Goal: Information Seeking & Learning: Learn about a topic

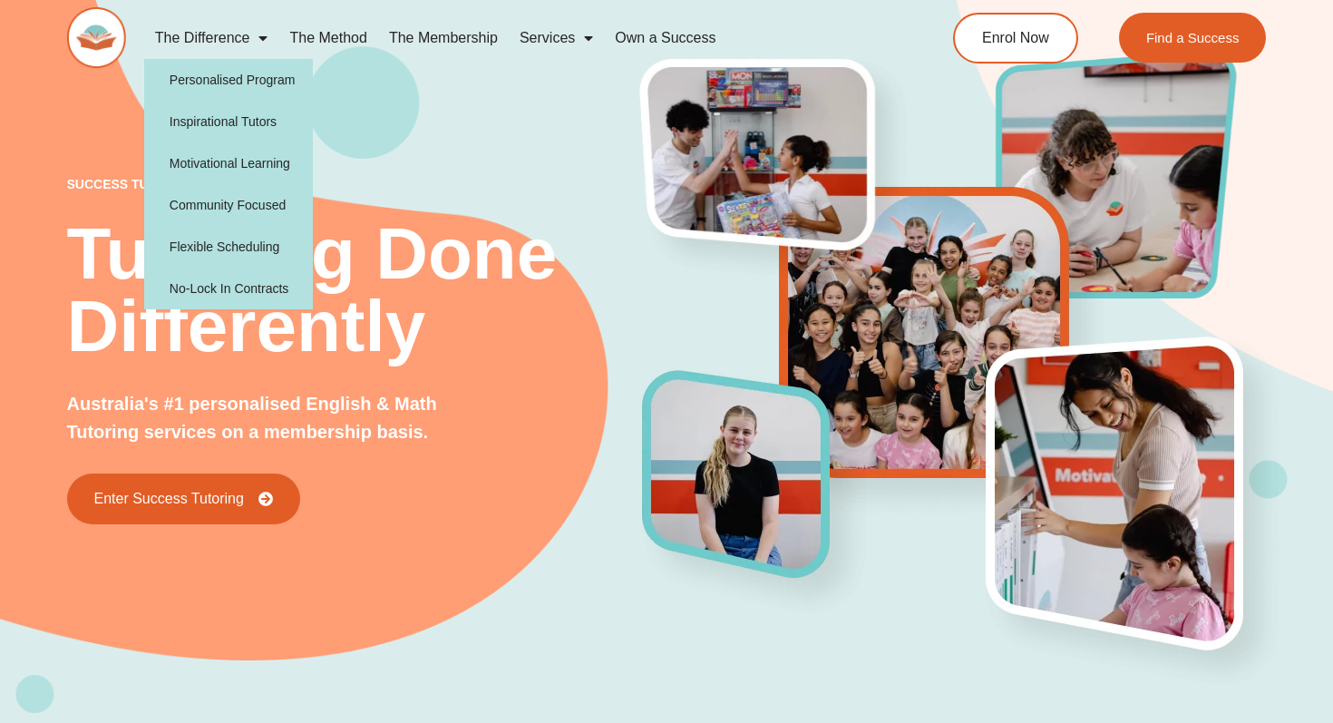
click at [250, 36] on span "Menu" at bounding box center [258, 38] width 18 height 33
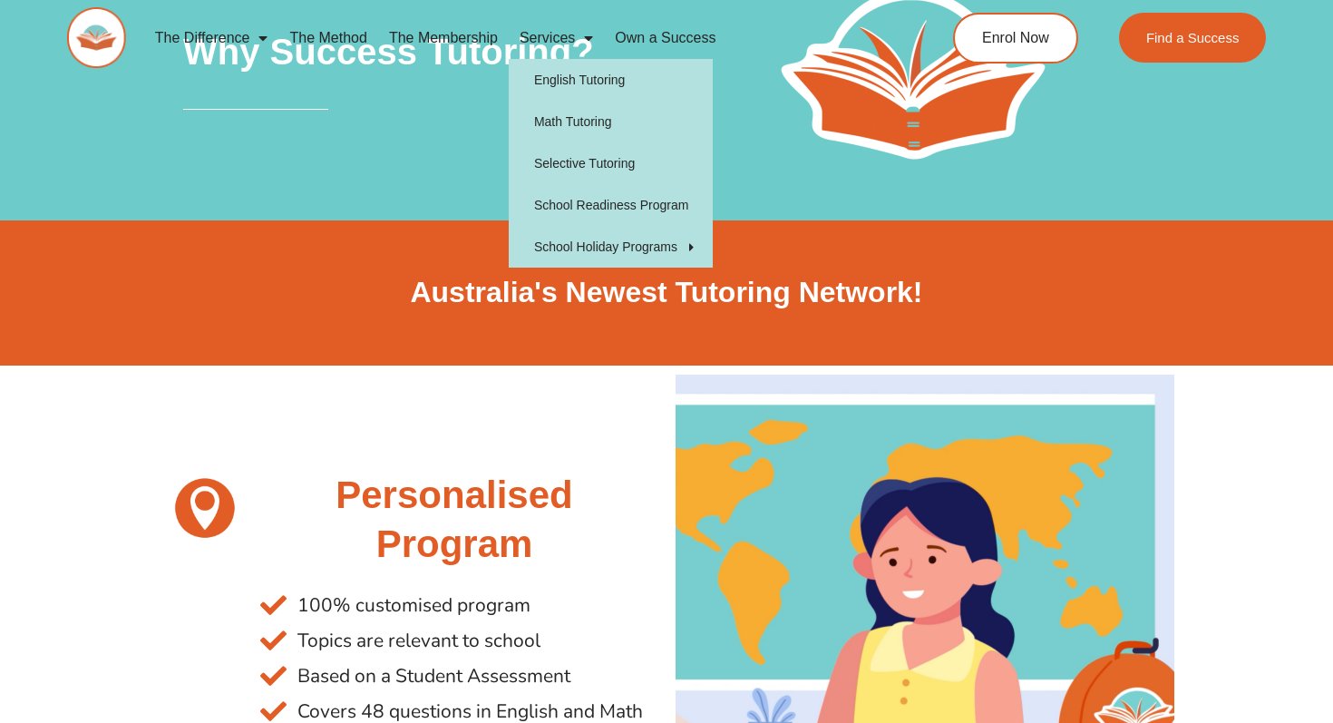
click at [555, 34] on link "Services" at bounding box center [556, 38] width 95 height 42
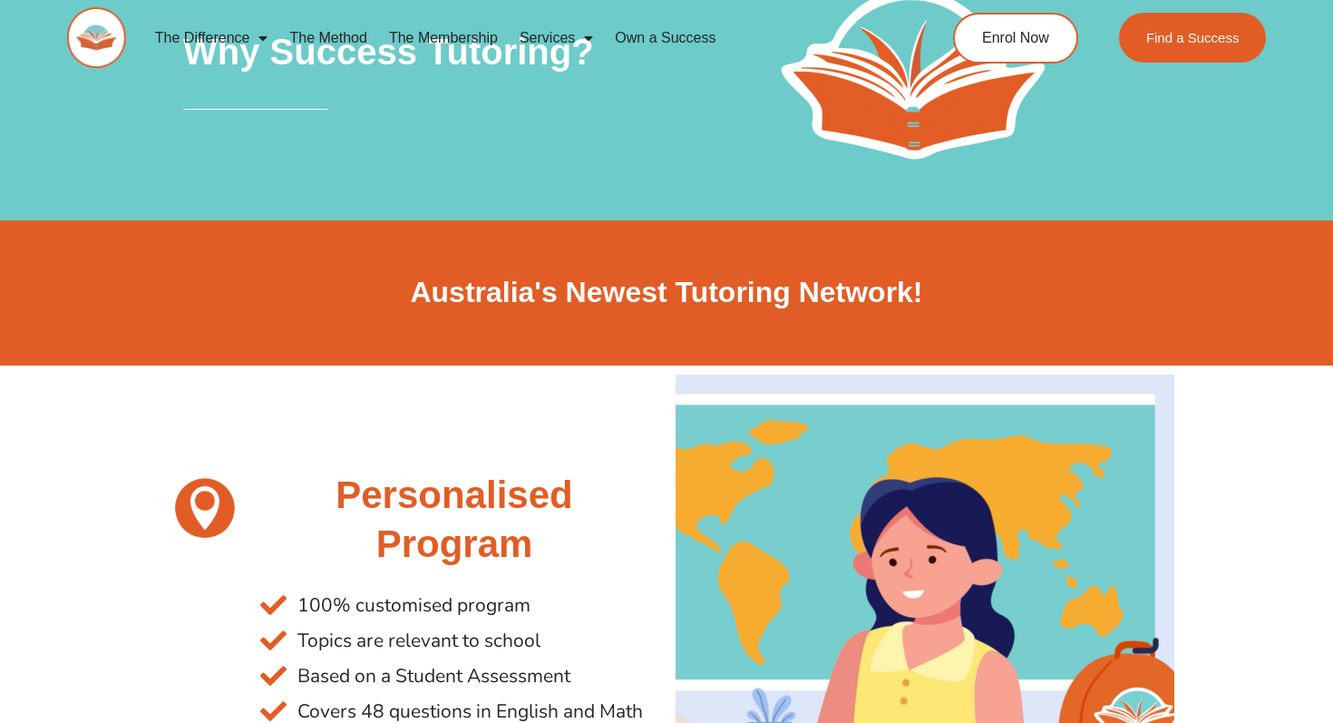
click at [555, 34] on link "Services" at bounding box center [556, 38] width 95 height 42
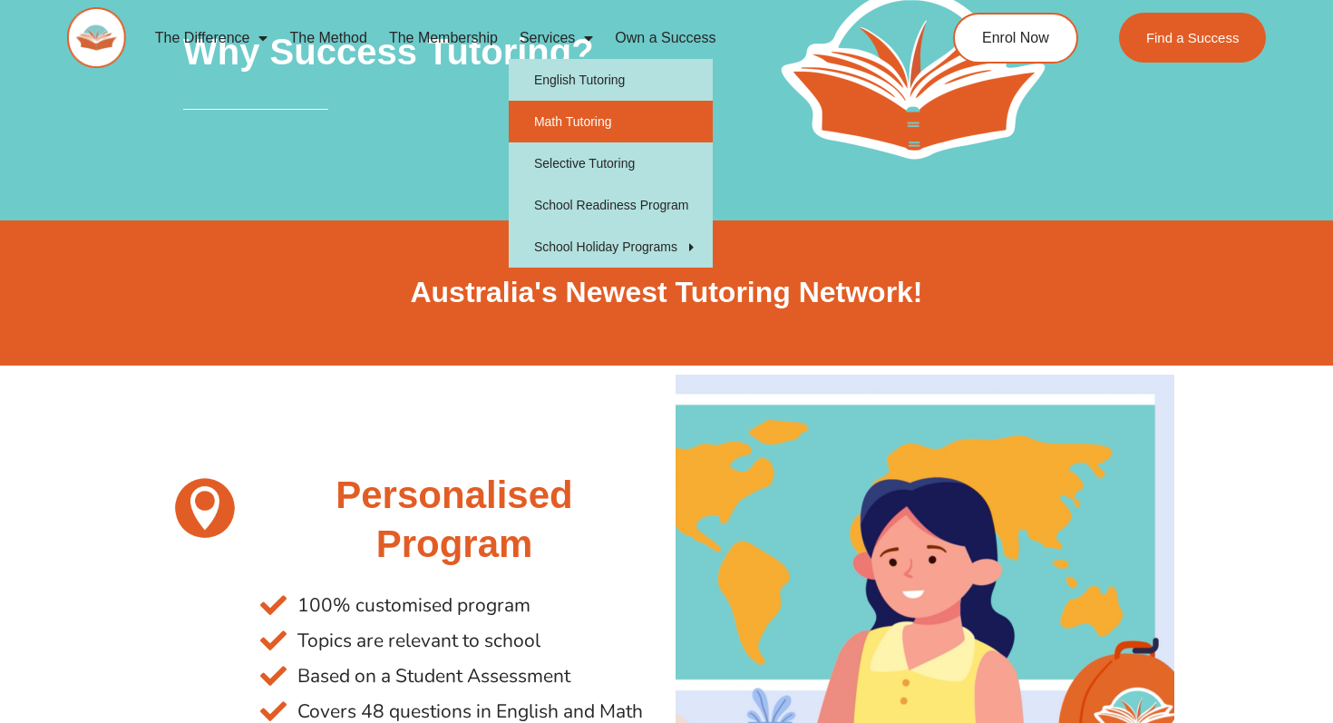
click at [560, 119] on link "Math Tutoring" at bounding box center [611, 122] width 204 height 42
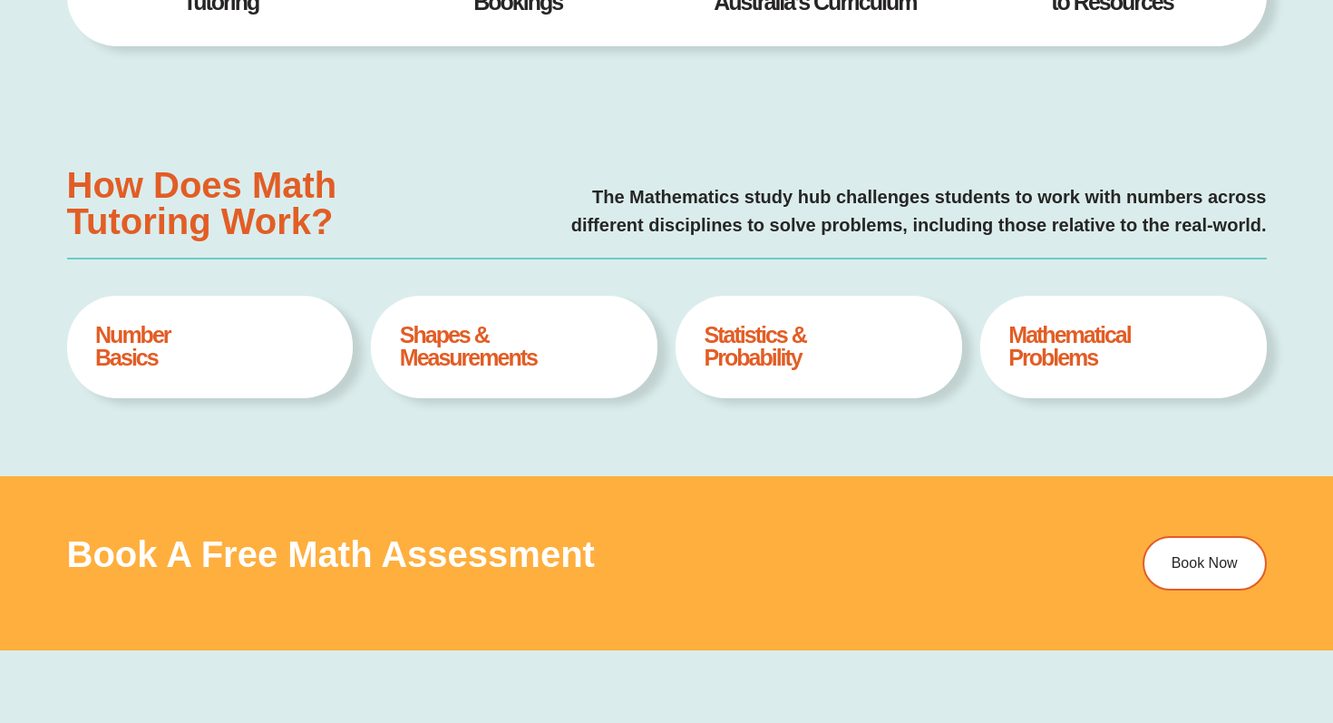
scroll to position [982, 0]
